Goal: Information Seeking & Learning: Find specific page/section

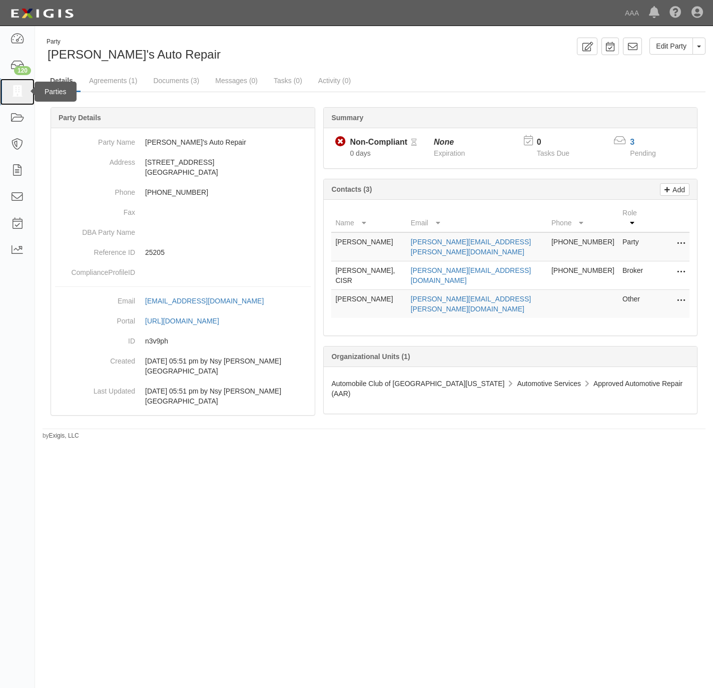
click at [26, 88] on link at bounding box center [17, 92] width 35 height 27
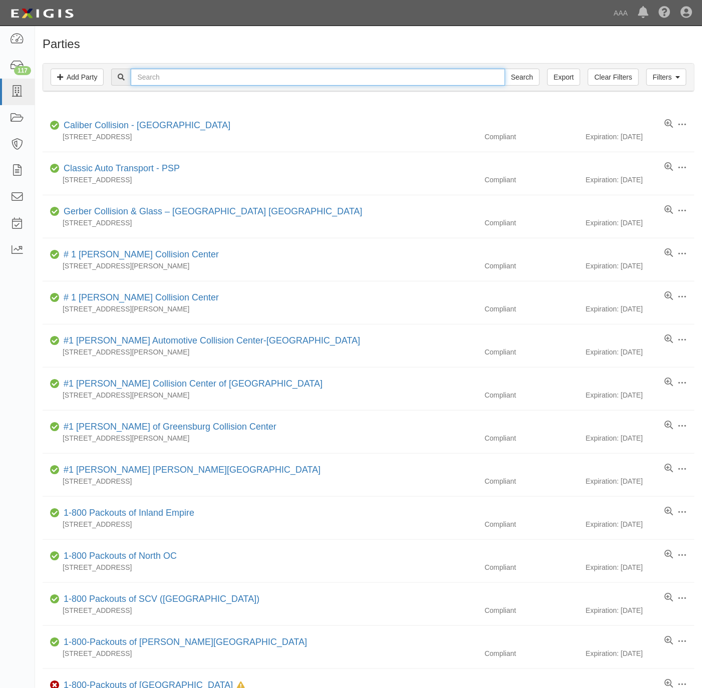
click at [400, 83] on input "text" at bounding box center [318, 77] width 374 height 17
paste input "160657"
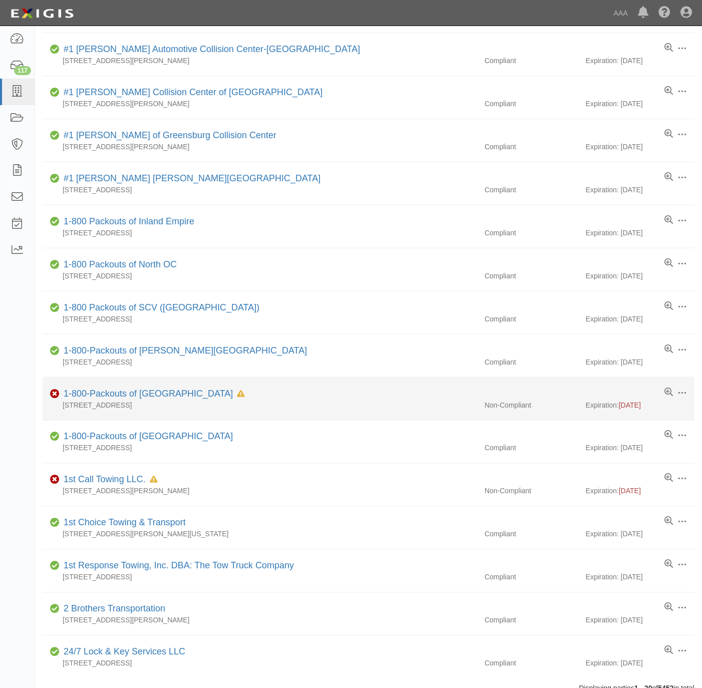
scroll to position [375, 0]
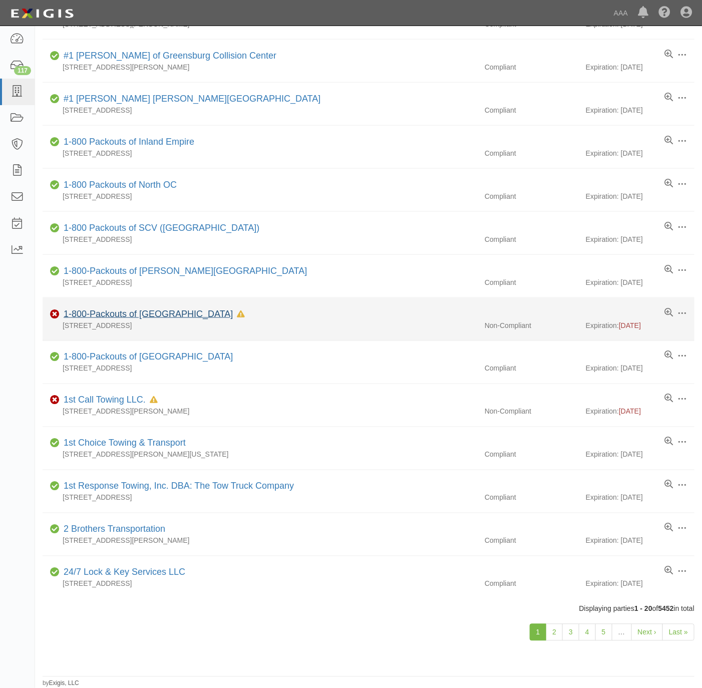
type input "160657"
click at [157, 312] on link "1-800-Packouts of San Diego North" at bounding box center [148, 314] width 169 height 10
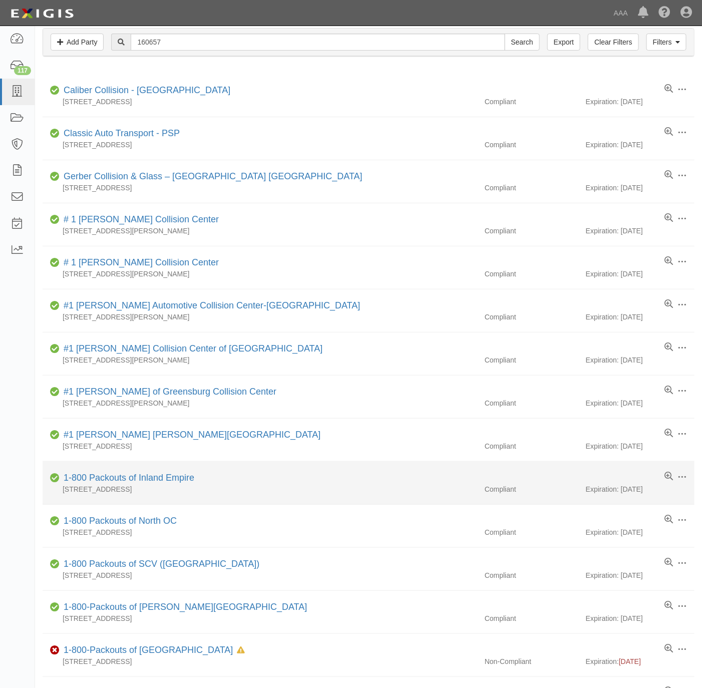
scroll to position [0, 0]
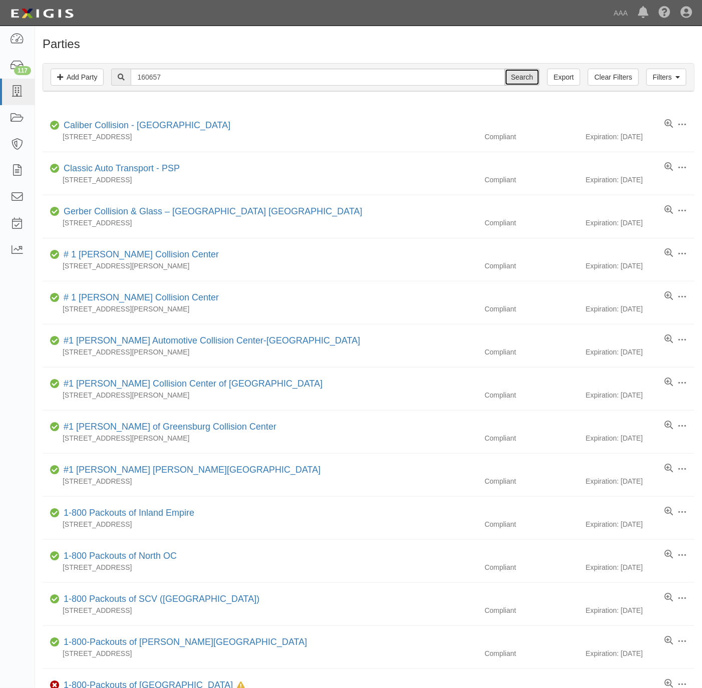
click at [531, 74] on input "Search" at bounding box center [521, 77] width 35 height 17
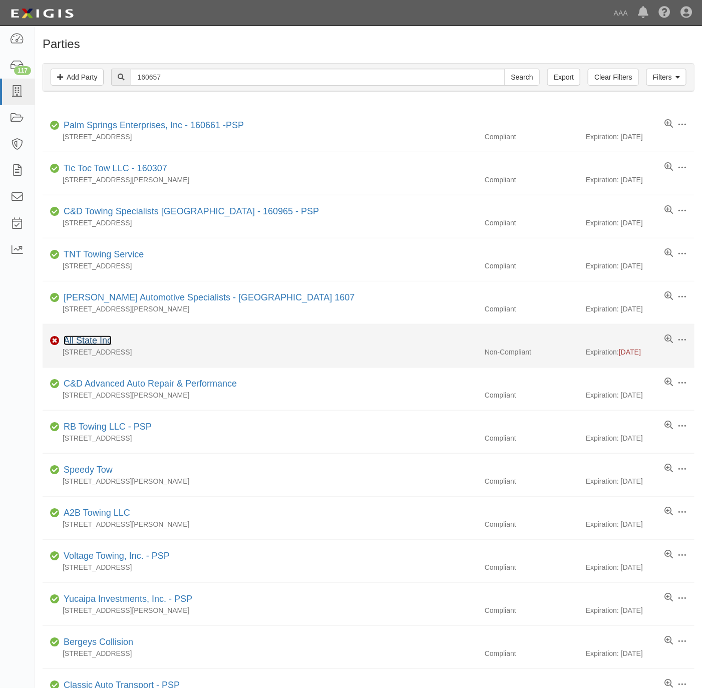
click at [94, 341] on link "All State Inc" at bounding box center [88, 340] width 48 height 10
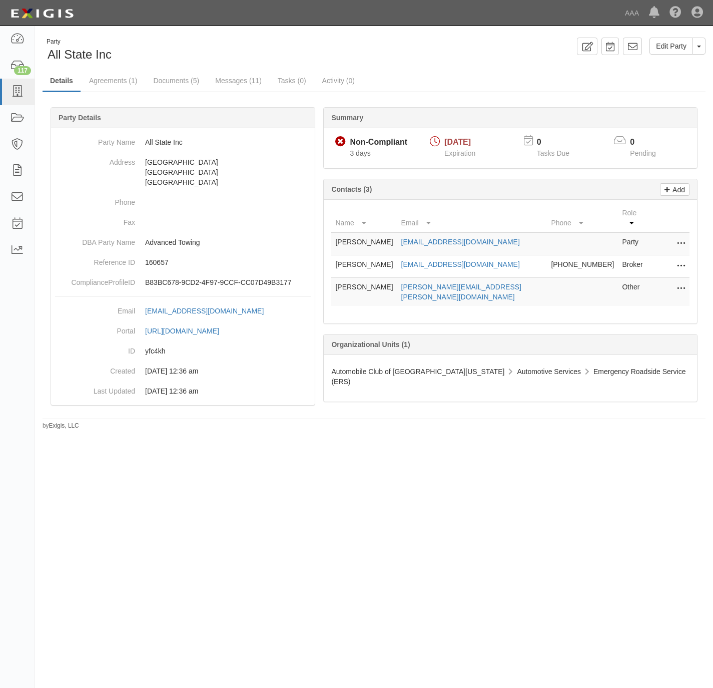
click at [681, 282] on icon at bounding box center [681, 288] width 8 height 13
click at [619, 281] on link "Edit" at bounding box center [645, 286] width 79 height 18
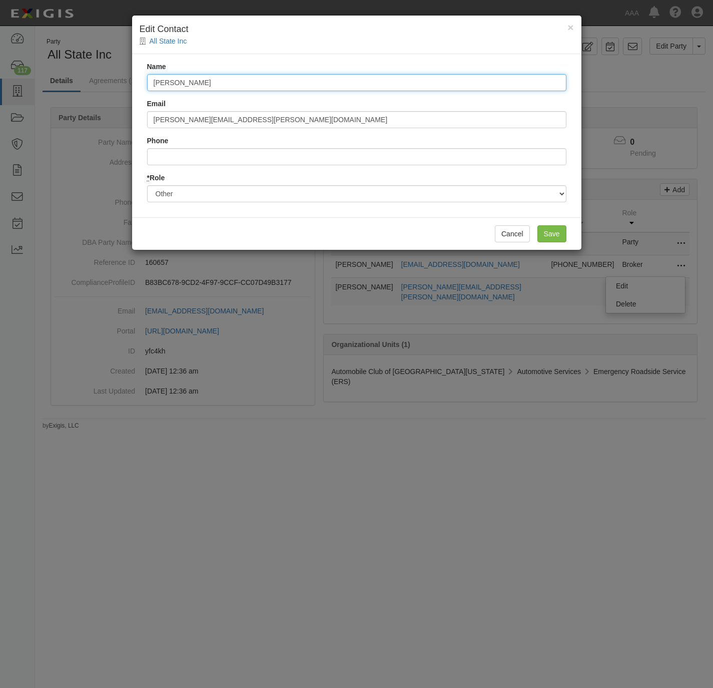
click at [194, 89] on input "Victor Gomez" at bounding box center [356, 82] width 419 height 17
paste input "Saltos"
type input "Victor Saltos"
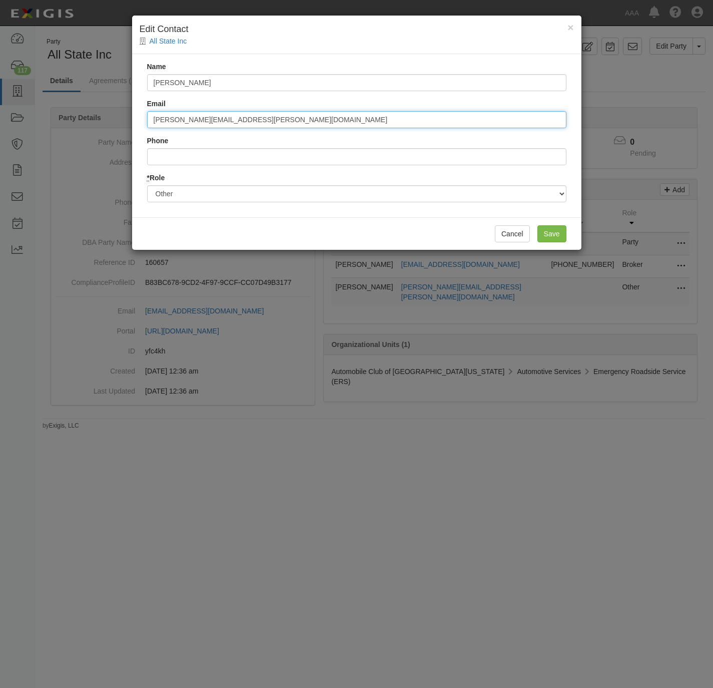
click at [281, 128] on input "[PERSON_NAME][EMAIL_ADDRESS][PERSON_NAME][DOMAIN_NAME]" at bounding box center [356, 119] width 419 height 17
click at [279, 127] on input "[PERSON_NAME][EMAIL_ADDRESS][PERSON_NAME][DOMAIN_NAME]" at bounding box center [356, 119] width 419 height 17
click at [278, 126] on input "[PERSON_NAME][EMAIL_ADDRESS][PERSON_NAME][DOMAIN_NAME]" at bounding box center [356, 119] width 419 height 17
click at [277, 126] on input "[PERSON_NAME][EMAIL_ADDRESS][PERSON_NAME][DOMAIN_NAME]" at bounding box center [356, 119] width 419 height 17
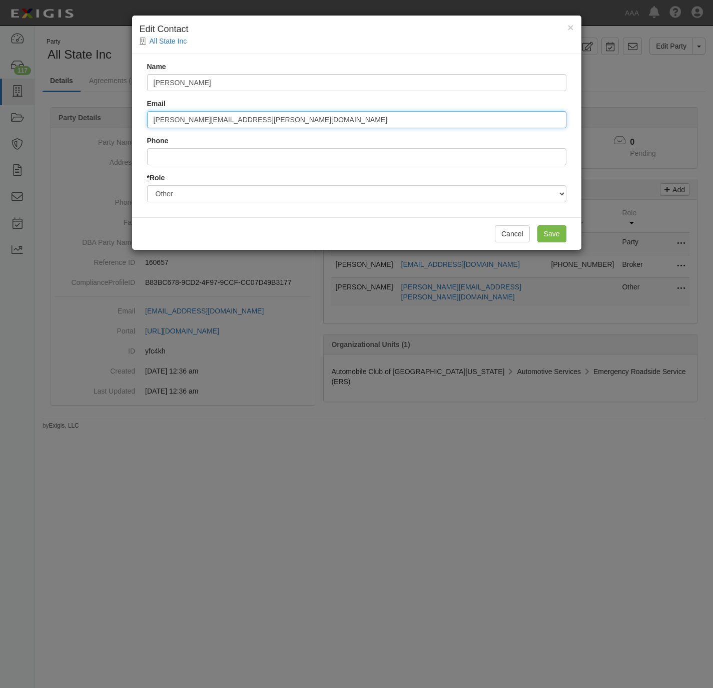
paste input "Saltos.Victor@ace.aaa.com>"
click at [185, 127] on input "Saltos.Victor@ace.aaa.com" at bounding box center [356, 119] width 419 height 17
type input "saltos.victor@ace.aaa.com"
click at [549, 231] on input "Save" at bounding box center [551, 233] width 29 height 17
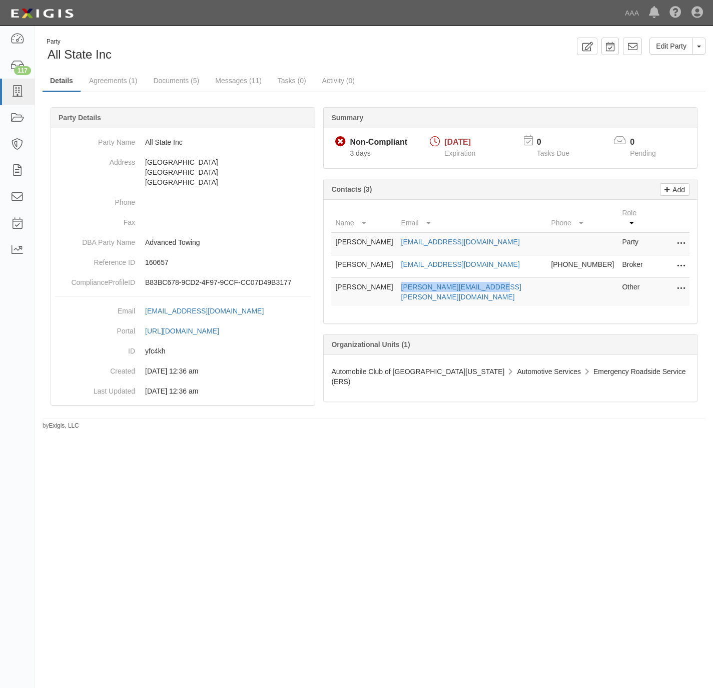
drag, startPoint x: 508, startPoint y: 284, endPoint x: 409, endPoint y: 286, distance: 99.1
click at [409, 286] on td "saltos.victor@ace.aaa.com" at bounding box center [472, 292] width 150 height 29
copy link "saltos.victor@ace.aaa.com"
click at [105, 80] on link "Agreements (1)" at bounding box center [113, 82] width 63 height 22
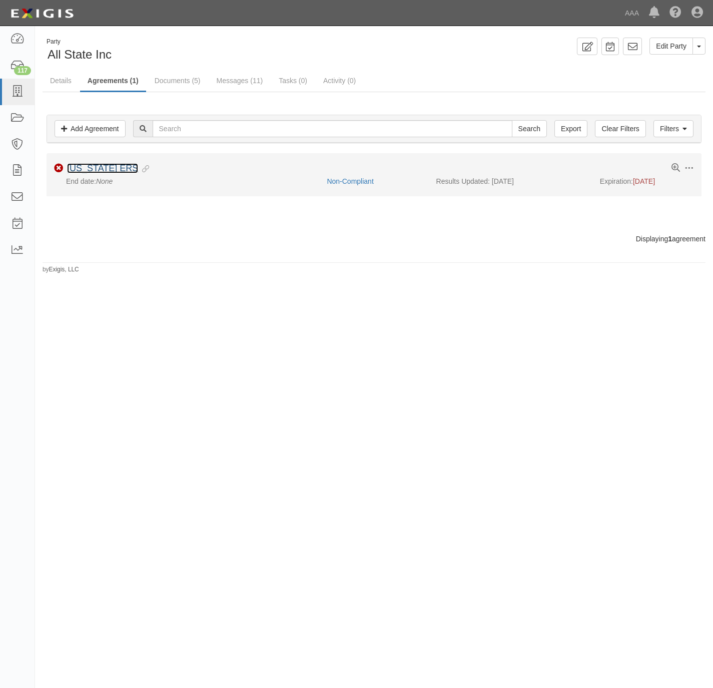
click at [107, 173] on link "[US_STATE] ERS" at bounding box center [102, 168] width 71 height 10
click at [105, 169] on link "[US_STATE] ERS" at bounding box center [102, 168] width 71 height 10
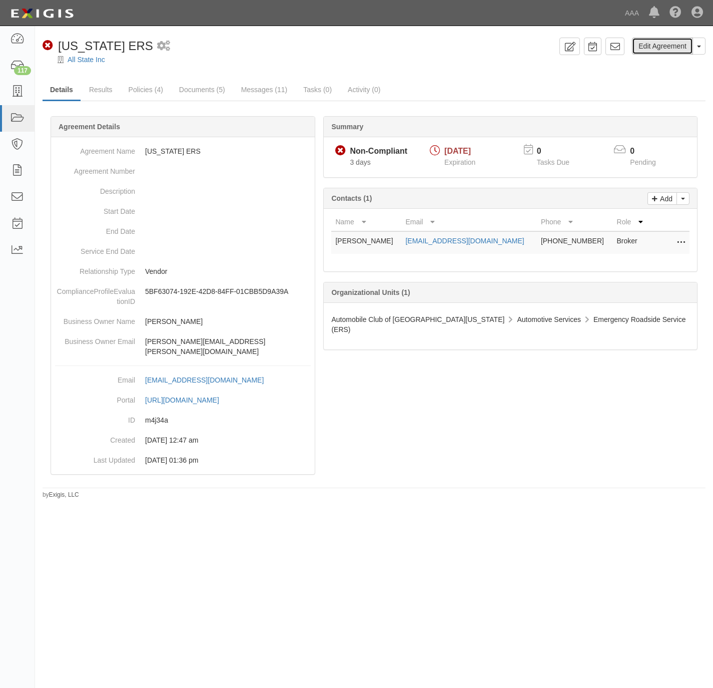
click at [670, 48] on link "Edit Agreement" at bounding box center [662, 46] width 61 height 17
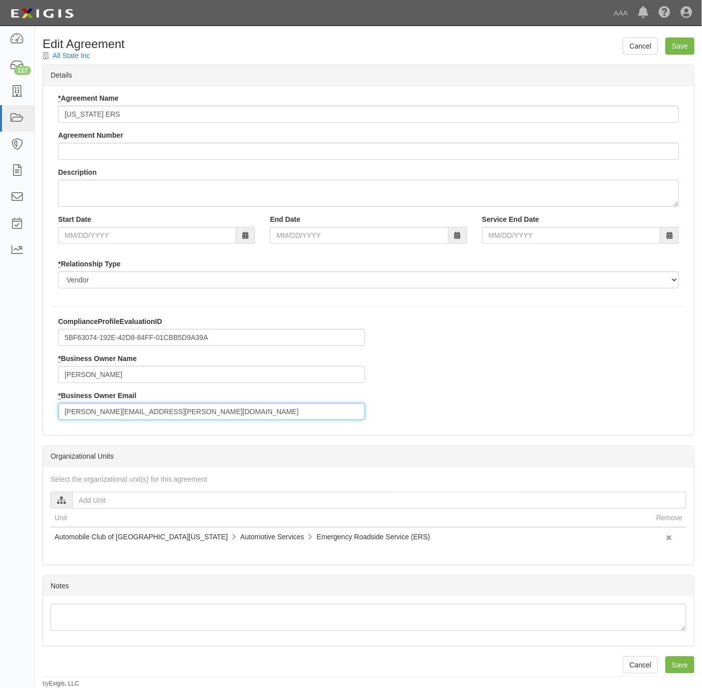
click at [152, 412] on input "gomez.victor@ace.aaa.com" at bounding box center [211, 411] width 307 height 17
click at [152, 411] on input "gomez.victor@ace.aaa.com" at bounding box center [211, 411] width 307 height 17
paste input "saltos"
type input "saltos.victor@ace.aaa.com"
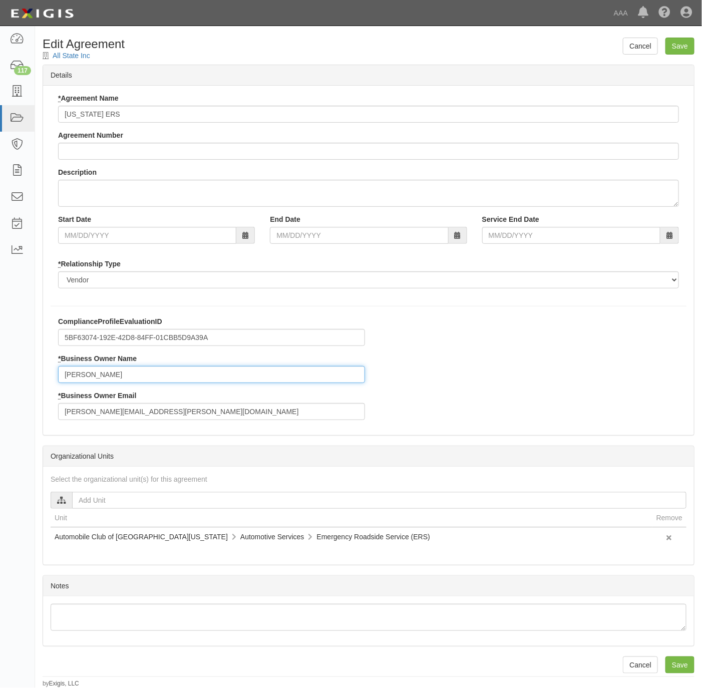
click at [95, 373] on input "Victor Gomez" at bounding box center [211, 374] width 307 height 17
type input "Victor Saltos"
click at [689, 48] on input "Save" at bounding box center [679, 46] width 29 height 17
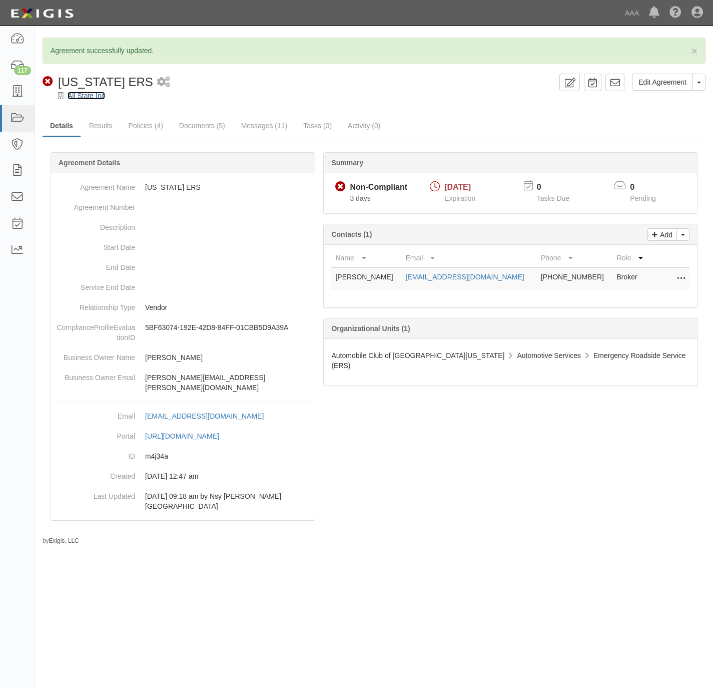
click at [84, 99] on link "All State Inc" at bounding box center [87, 96] width 38 height 8
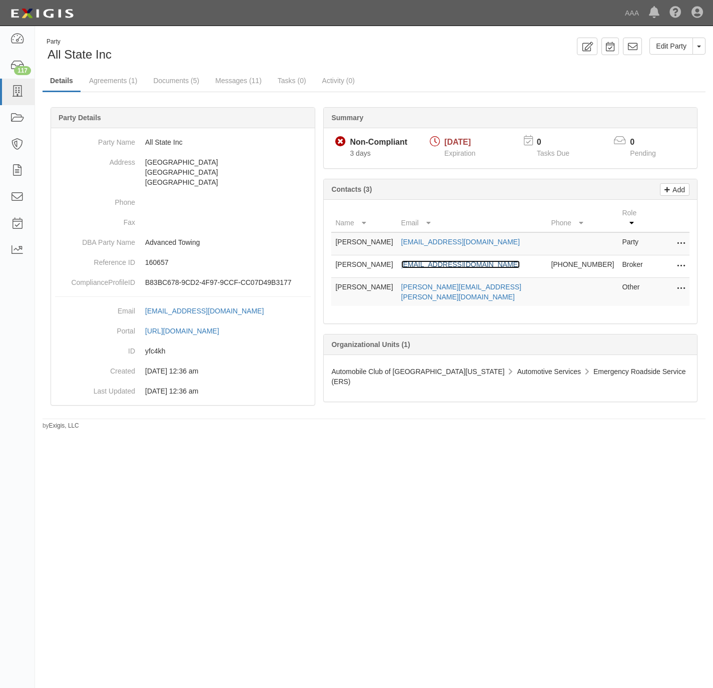
click at [470, 260] on link "[EMAIL_ADDRESS][DOMAIN_NAME]" at bounding box center [460, 264] width 119 height 8
drag, startPoint x: 499, startPoint y: 286, endPoint x: 407, endPoint y: 286, distance: 92.1
click at [407, 286] on td "[PERSON_NAME][EMAIL_ADDRESS][PERSON_NAME][DOMAIN_NAME]" at bounding box center [472, 292] width 150 height 29
copy link "[PERSON_NAME][EMAIL_ADDRESS][PERSON_NAME][DOMAIN_NAME]"
drag, startPoint x: 116, startPoint y: 56, endPoint x: 48, endPoint y: 56, distance: 67.6
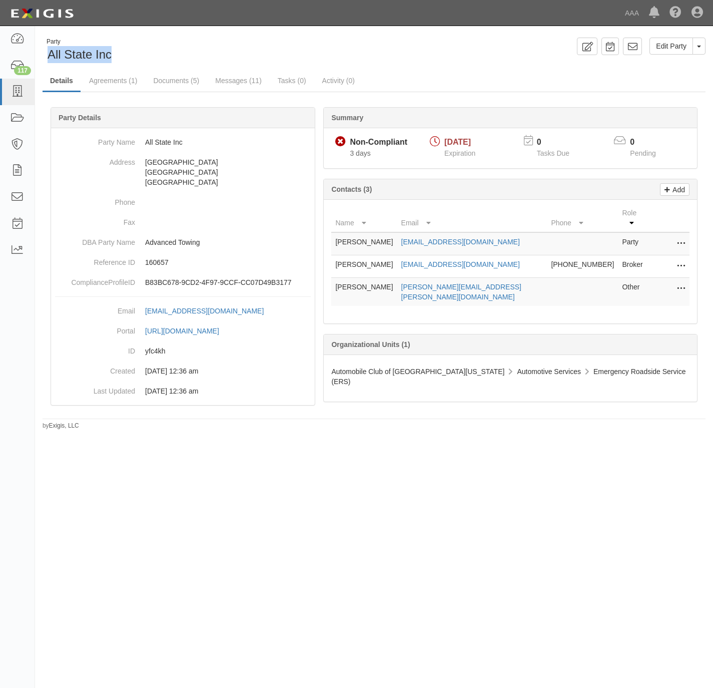
click at [48, 56] on div "Party All State Inc" at bounding box center [205, 51] width 324 height 26
copy span "All State Inc"
click at [166, 81] on link "Documents (5)" at bounding box center [176, 82] width 61 height 22
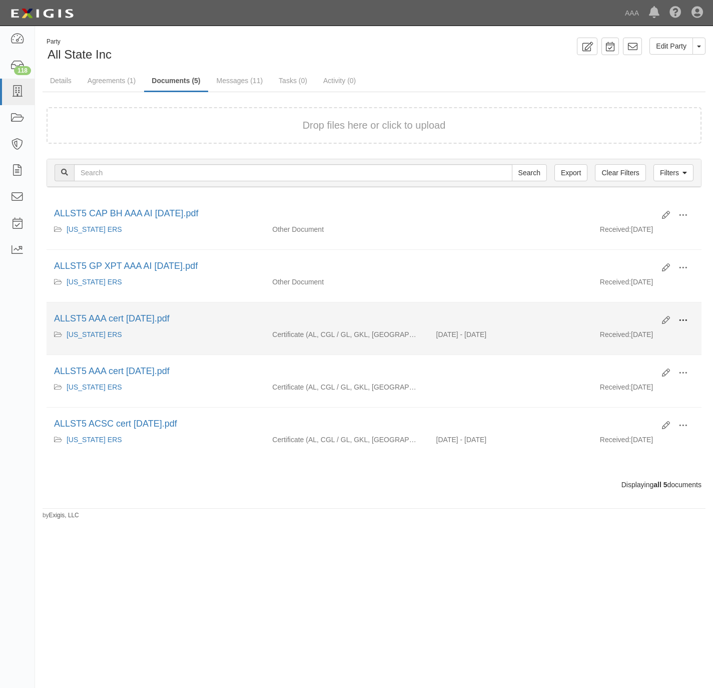
click at [688, 323] on button at bounding box center [683, 320] width 22 height 17
click at [655, 338] on link "View" at bounding box center [634, 335] width 79 height 18
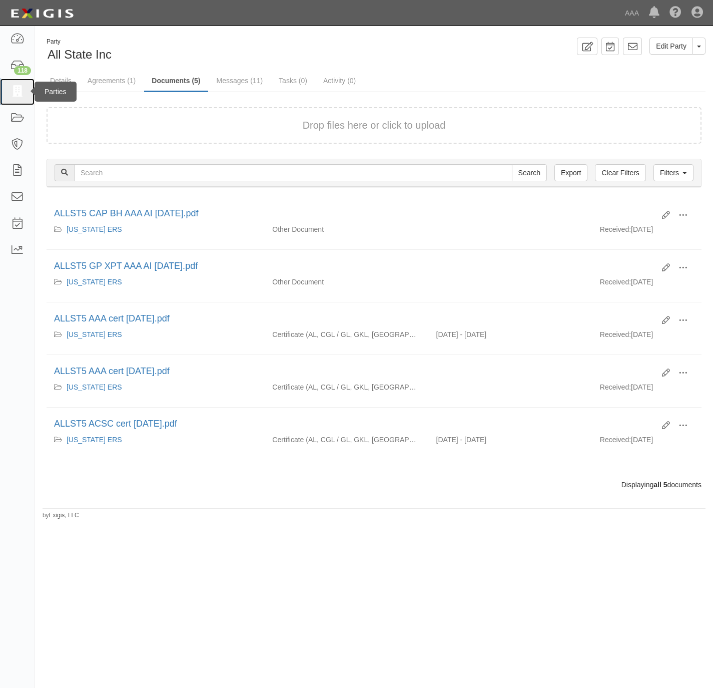
click at [14, 94] on icon at bounding box center [17, 92] width 14 height 12
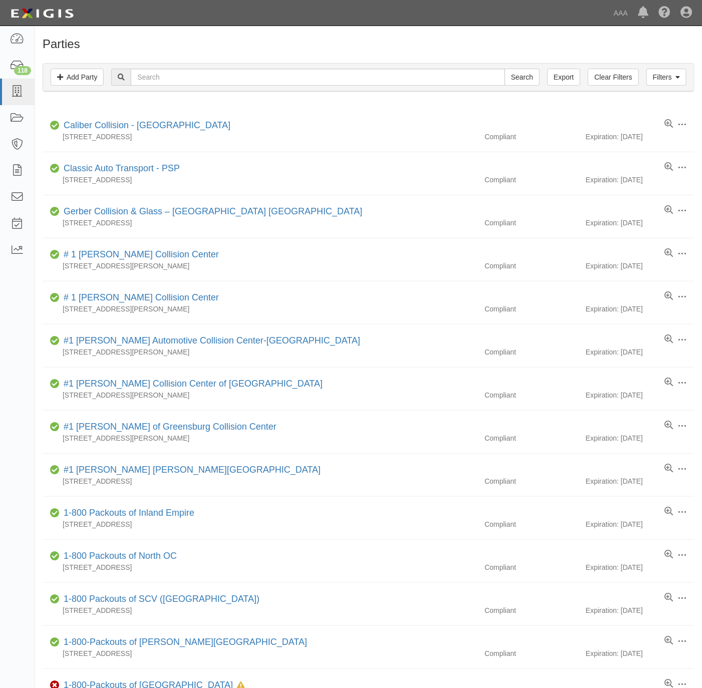
click at [200, 87] on div "Filters Add Party Clear Filters Export Search Filters" at bounding box center [368, 78] width 651 height 28
click at [203, 81] on input "text" at bounding box center [318, 77] width 374 height 17
paste input "CAE821"
type input "CAE821"
click at [504, 69] on input "Search" at bounding box center [521, 77] width 35 height 17
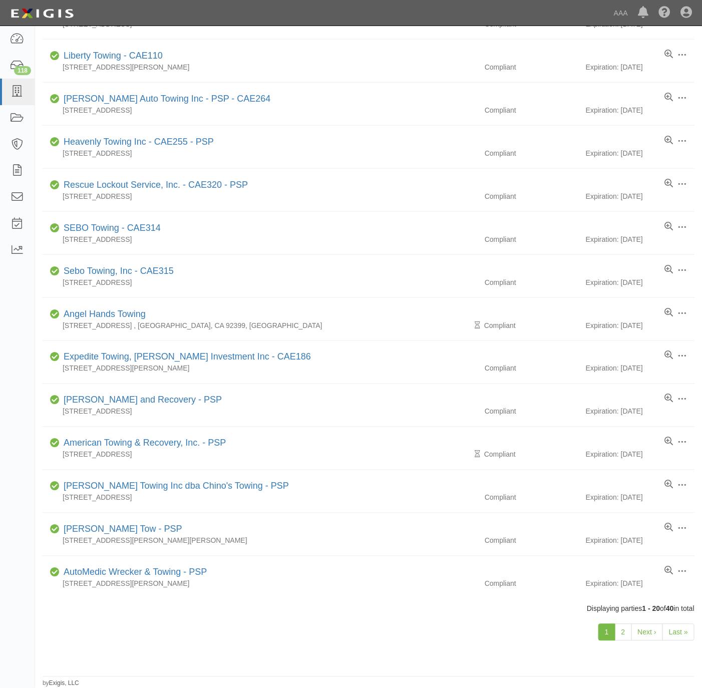
scroll to position [377, 0]
click at [621, 635] on link "2" at bounding box center [623, 632] width 17 height 17
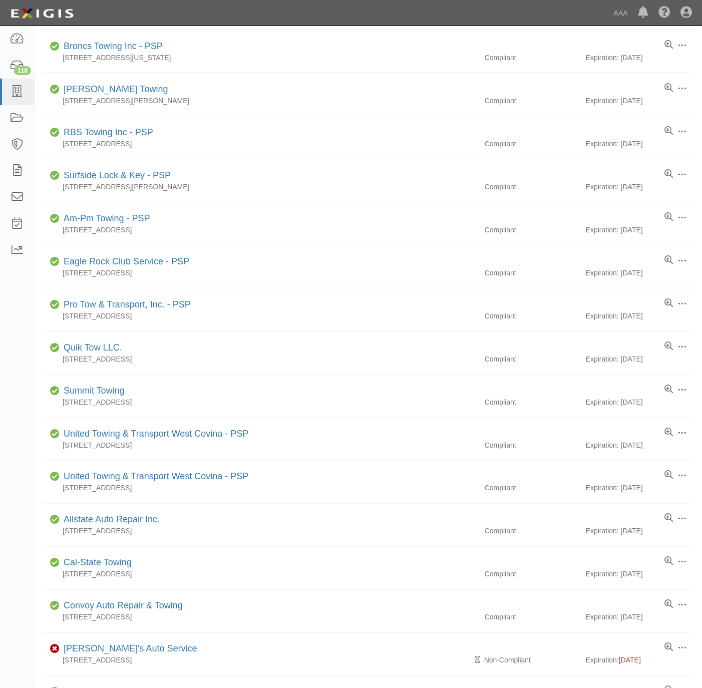
scroll to position [75, 0]
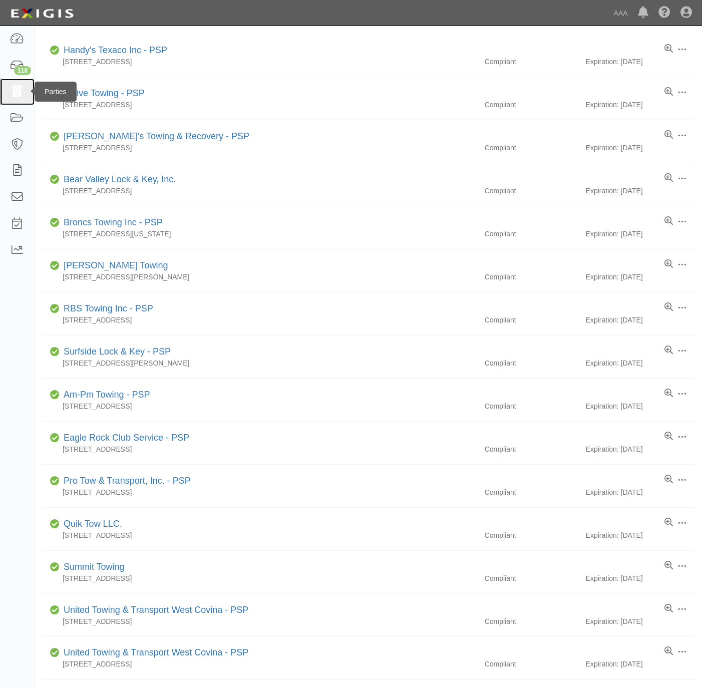
click at [17, 89] on icon at bounding box center [17, 92] width 14 height 12
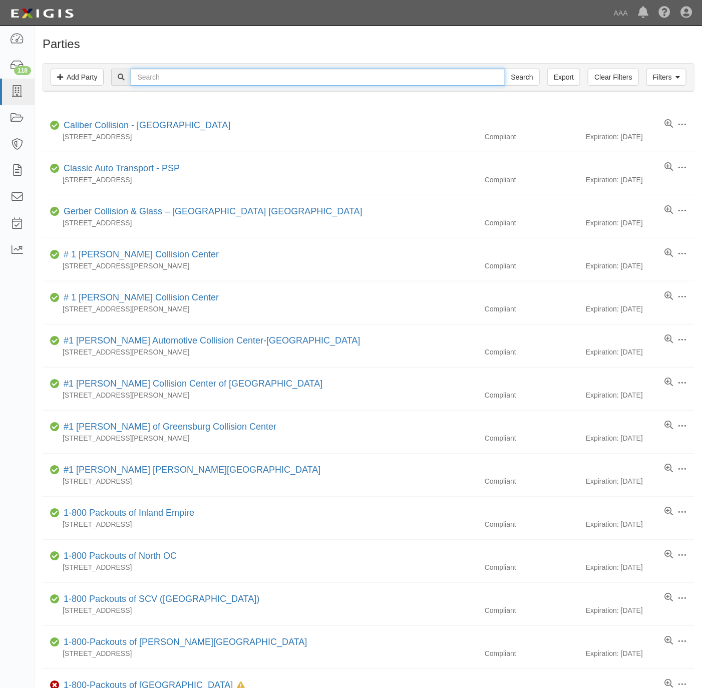
click at [197, 80] on input "text" at bounding box center [318, 77] width 374 height 17
type input "nitro towing"
click at [504, 69] on input "Search" at bounding box center [521, 77] width 35 height 17
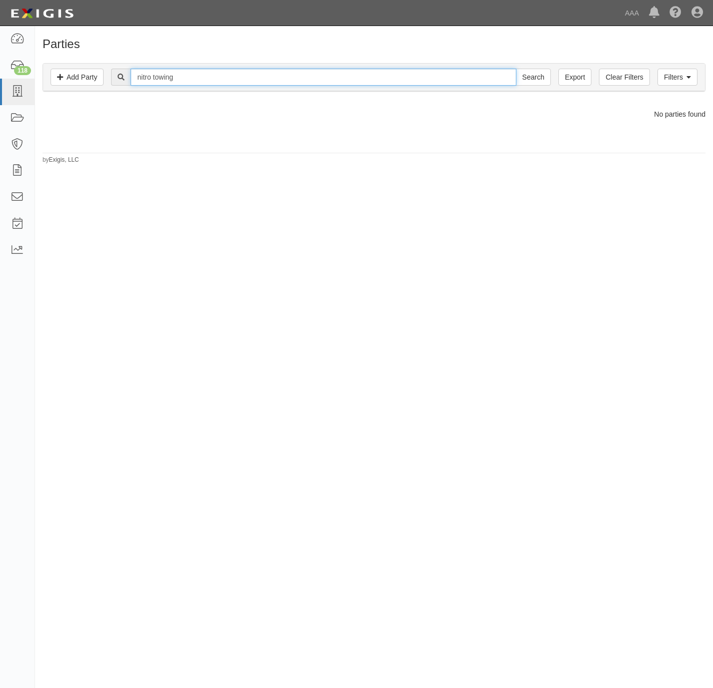
click at [215, 80] on input "nitro towing" at bounding box center [323, 77] width 385 height 17
type input "161129"
click at [516, 69] on input "Search" at bounding box center [533, 77] width 35 height 17
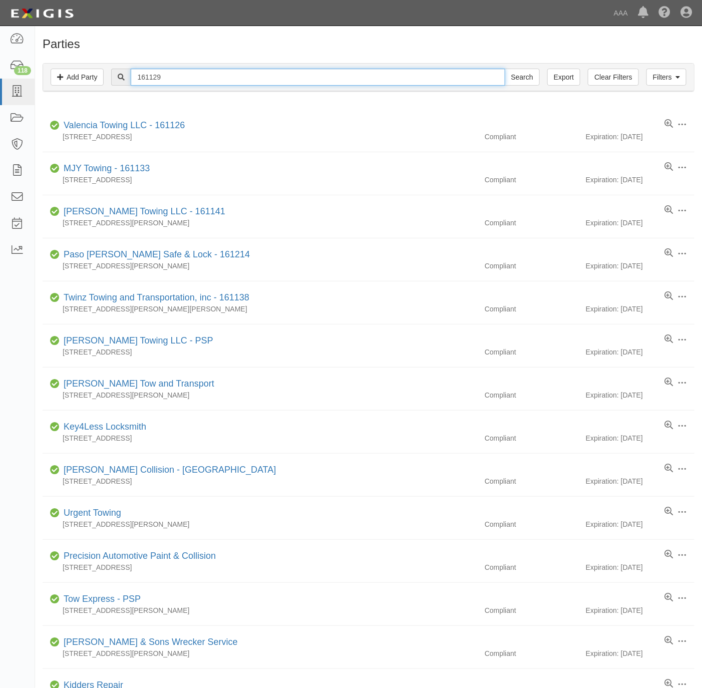
click at [179, 77] on input "161129" at bounding box center [318, 77] width 374 height 17
paste input "Auto Lock Specialists."
type input "Auto Lock Specialists"
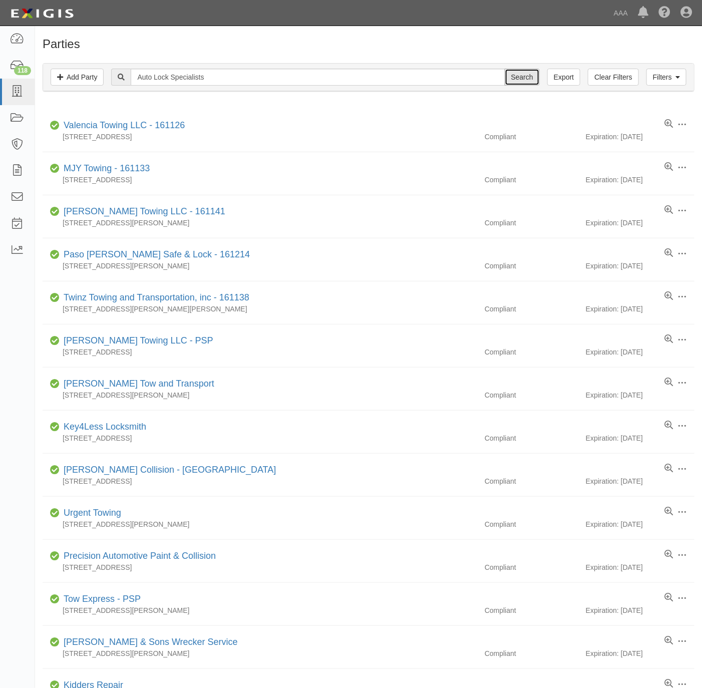
click at [523, 71] on input "Search" at bounding box center [521, 77] width 35 height 17
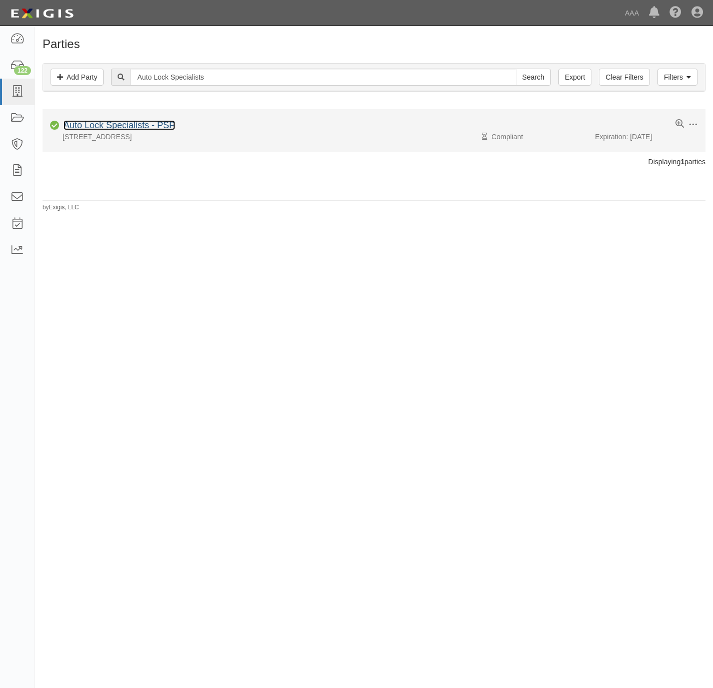
click at [83, 122] on link "Auto Lock Specialists - PSP" at bounding box center [120, 125] width 112 height 10
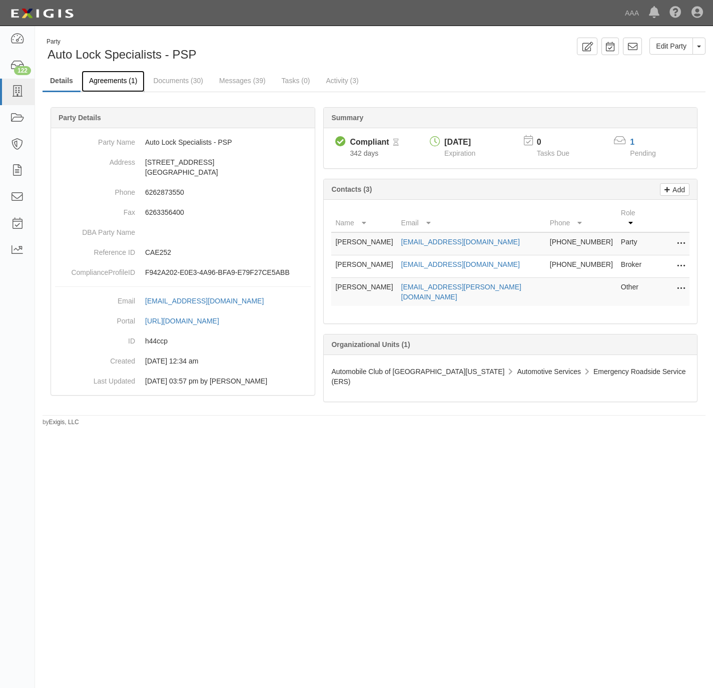
click at [111, 82] on link "Agreements (1)" at bounding box center [113, 82] width 63 height 22
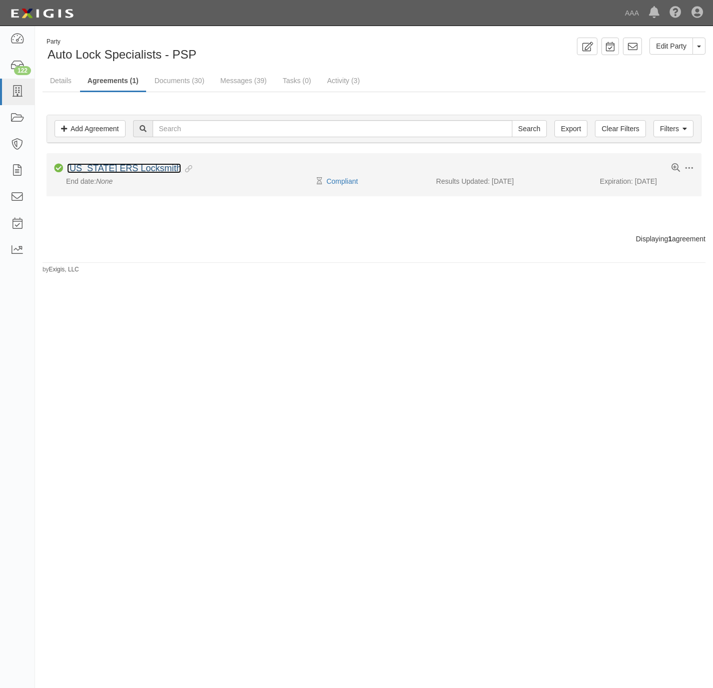
click at [127, 165] on link "[US_STATE] ERS Locksmith" at bounding box center [124, 168] width 114 height 10
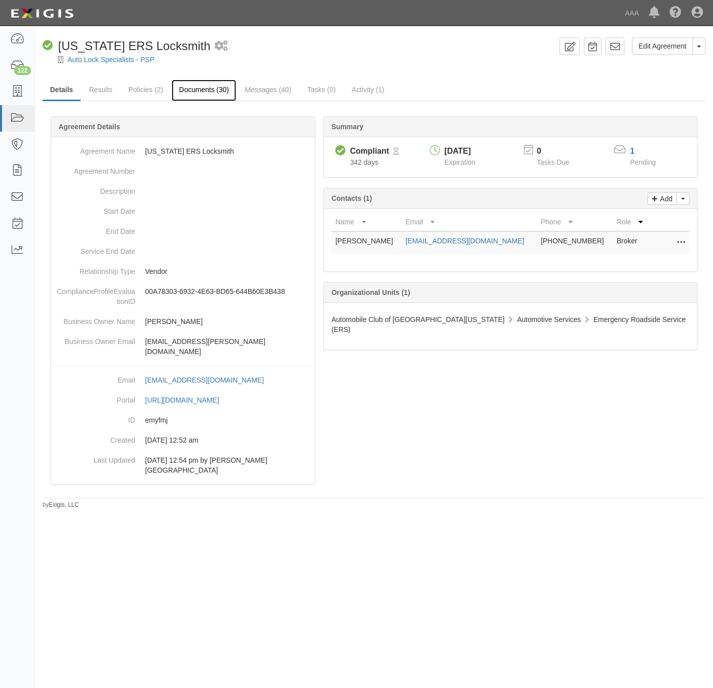
click at [224, 90] on link "Documents (30)" at bounding box center [204, 91] width 65 height 22
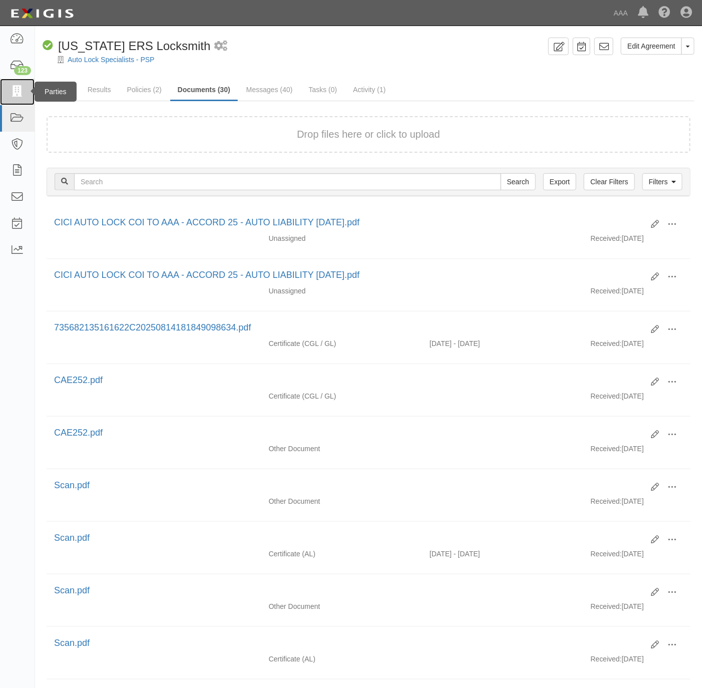
click at [22, 86] on icon at bounding box center [17, 92] width 14 height 12
